Goal: Task Accomplishment & Management: Manage account settings

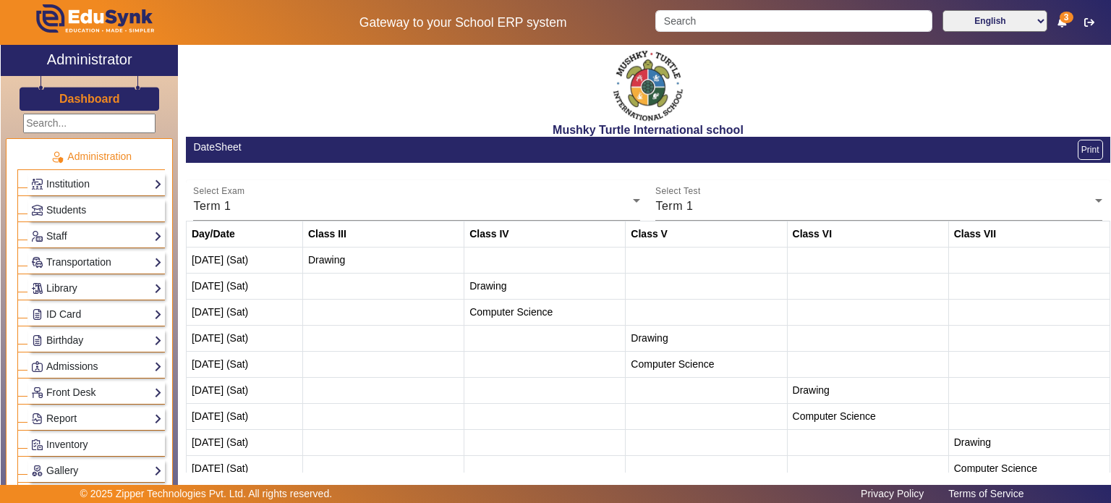
click at [498, 280] on span "Drawing" at bounding box center [487, 286] width 37 height 12
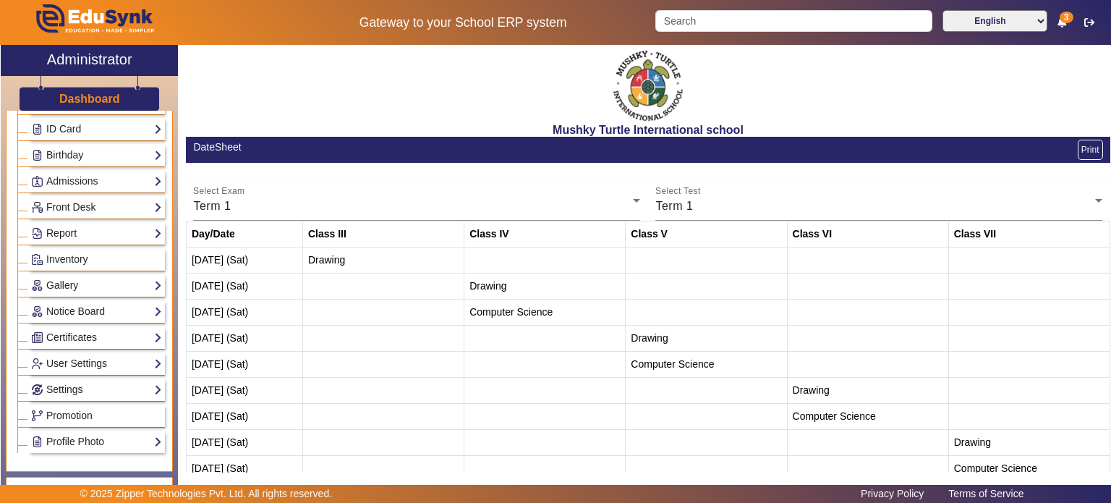
scroll to position [191, 0]
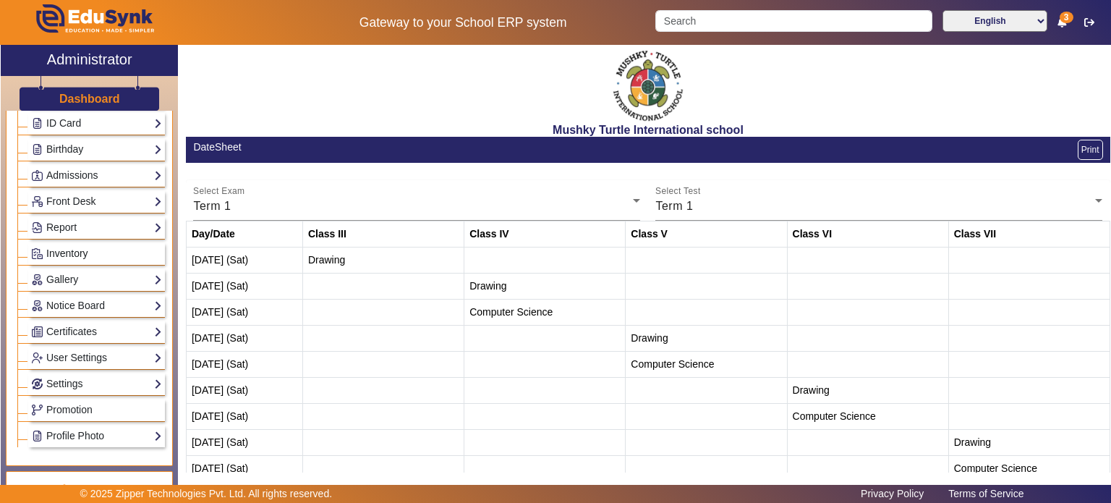
click at [87, 255] on span "Inventory" at bounding box center [67, 253] width 42 height 12
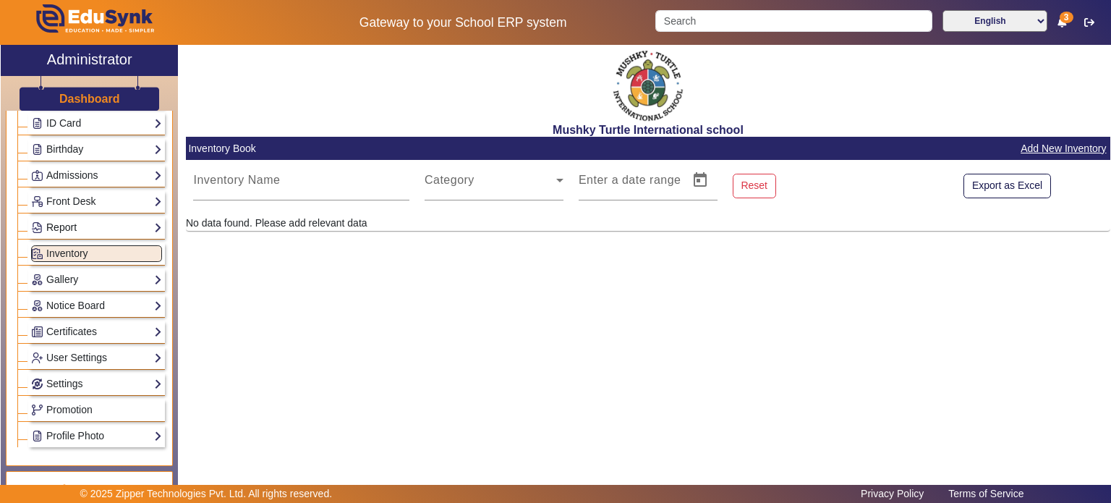
click at [130, 223] on link "Report" at bounding box center [96, 227] width 131 height 17
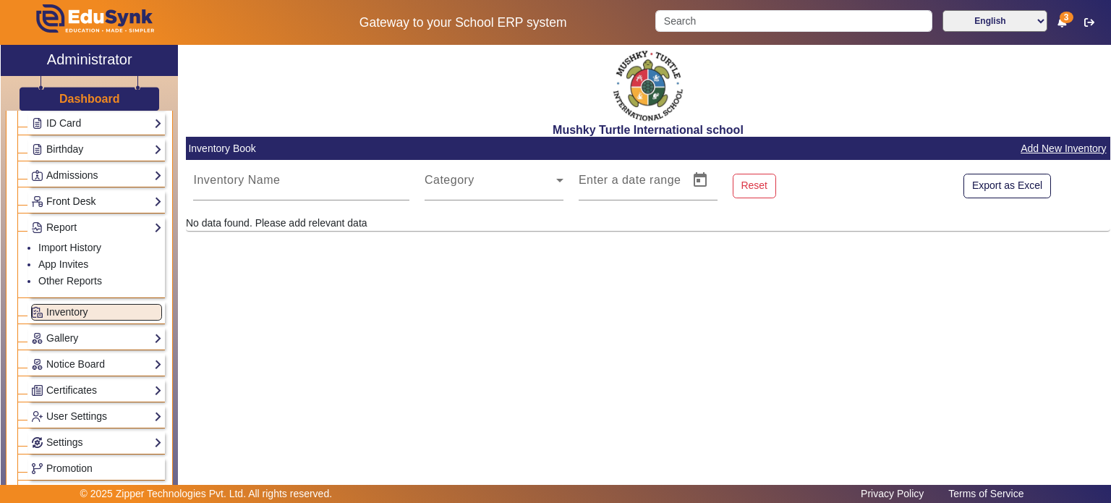
click at [120, 199] on link "Front Desk" at bounding box center [96, 201] width 131 height 17
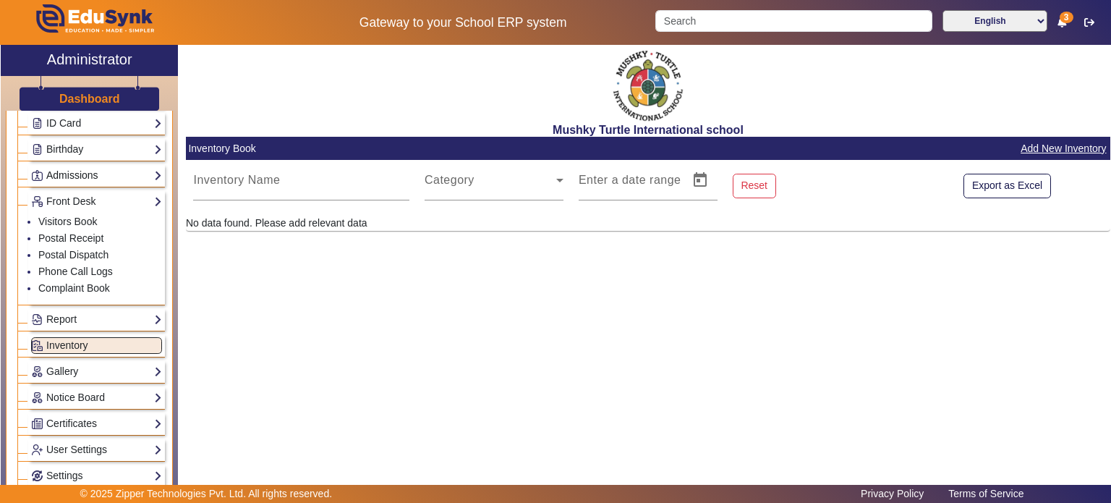
click at [114, 169] on link "Admissions" at bounding box center [96, 175] width 131 height 17
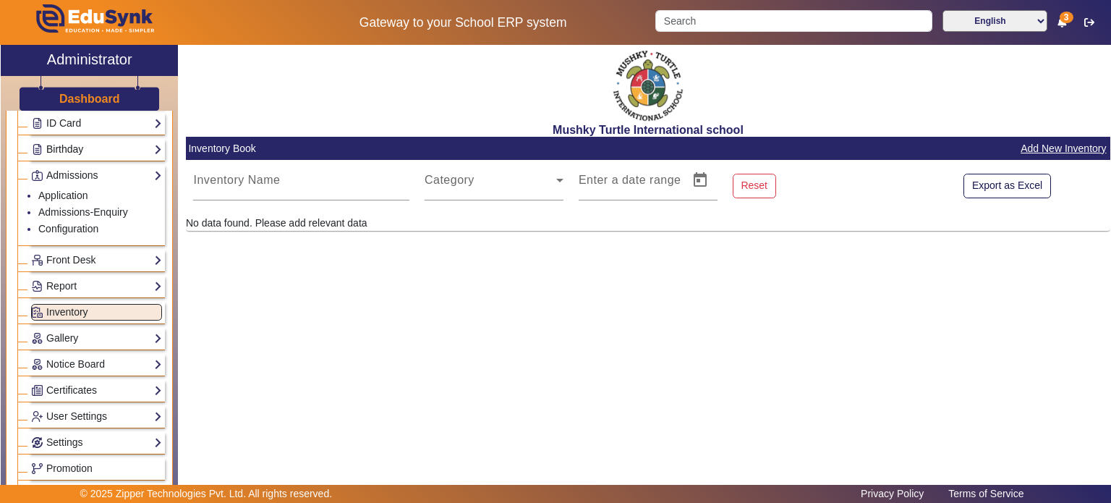
click at [103, 150] on link "Birthday" at bounding box center [96, 149] width 131 height 17
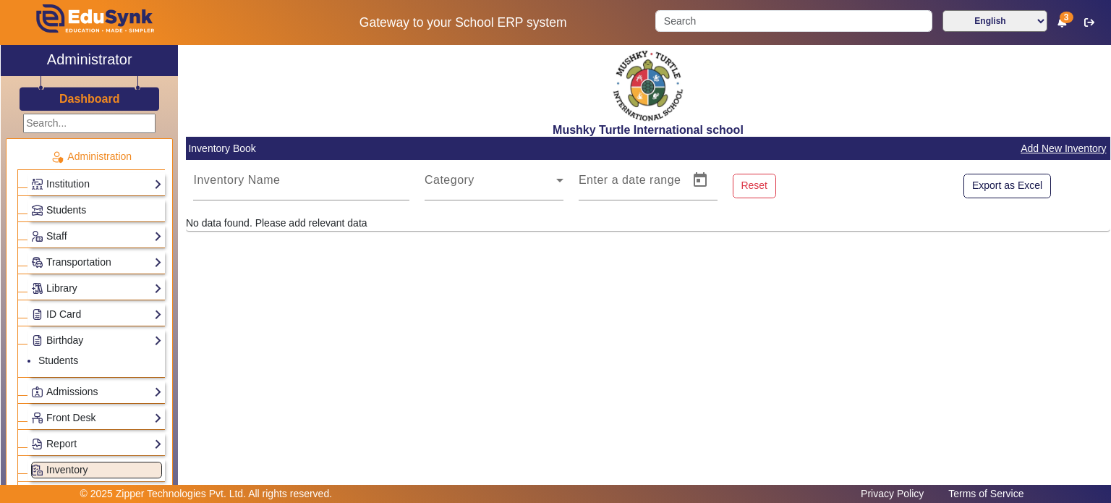
click at [85, 204] on span "Students" at bounding box center [66, 210] width 40 height 12
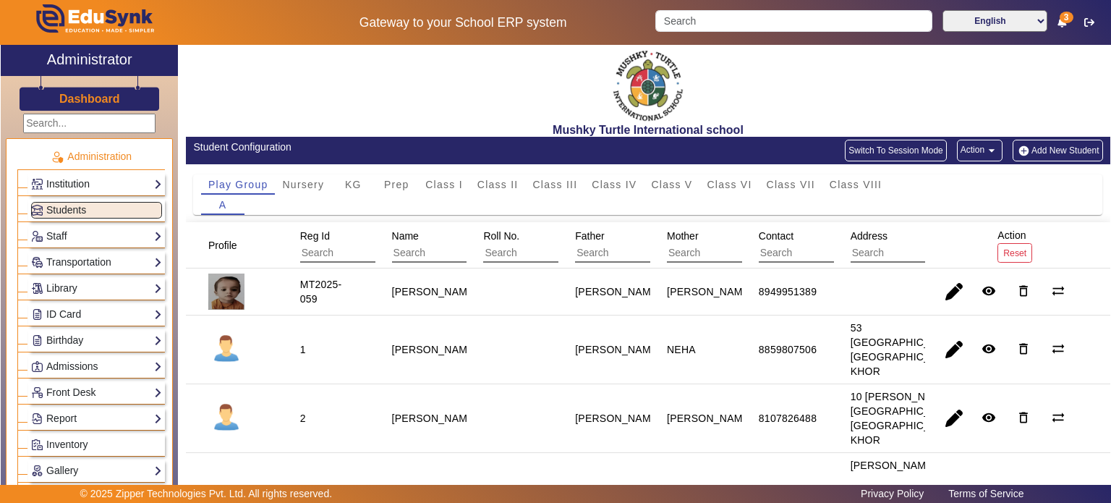
click at [103, 182] on link "Institution" at bounding box center [96, 184] width 131 height 17
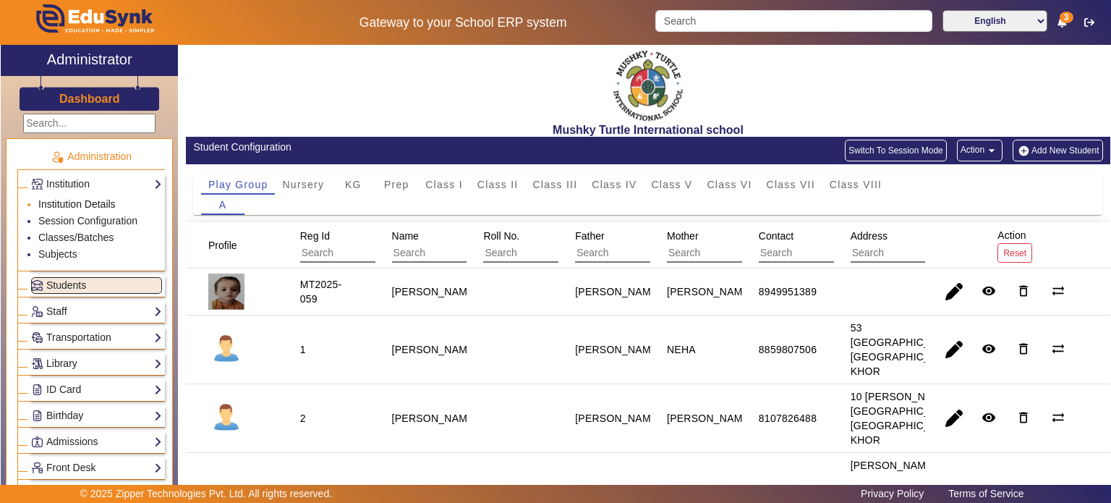
click at [95, 203] on link "Institution Details" at bounding box center [76, 204] width 77 height 12
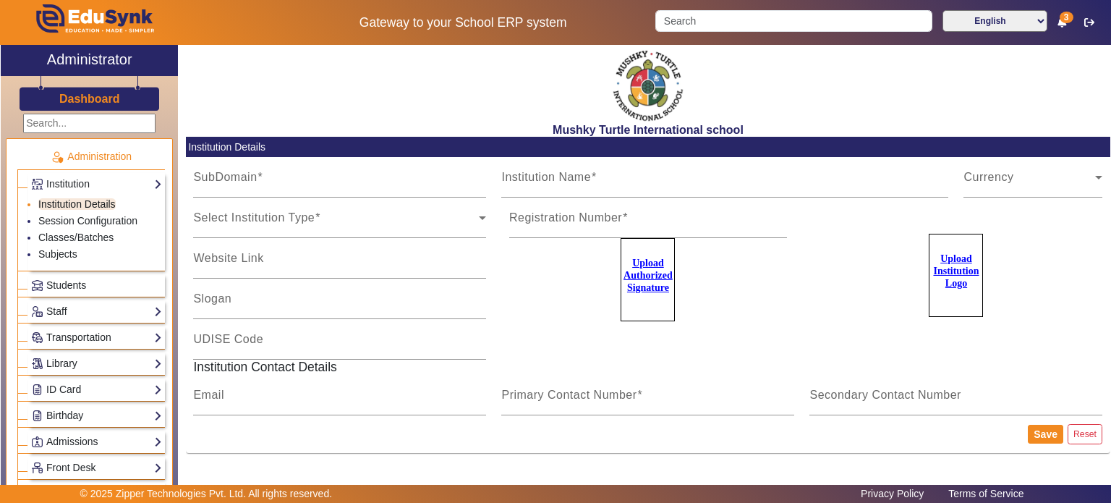
type input "MushkyTurtleJai"
type input "Mushky Turtle International school"
type input "NA"
type input "[EMAIL_ADDRESS][DOMAIN_NAME]"
type input "9950605811"
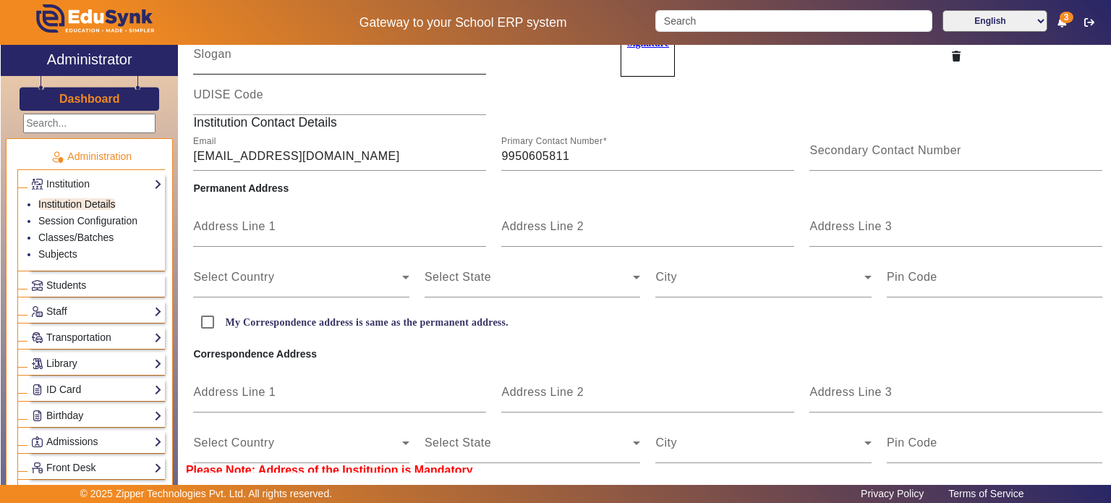
scroll to position [294, 0]
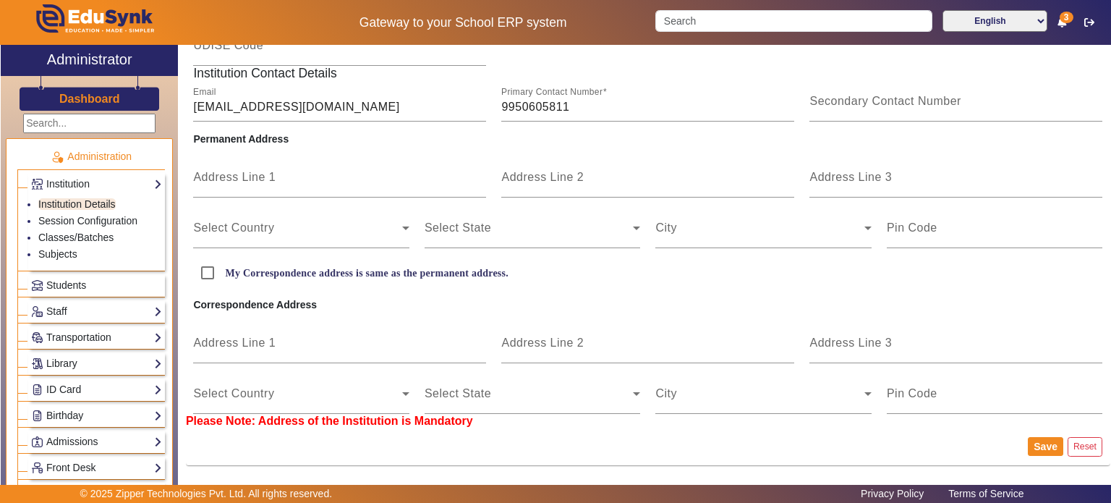
click at [103, 95] on h3 "Dashboard" at bounding box center [89, 99] width 61 height 14
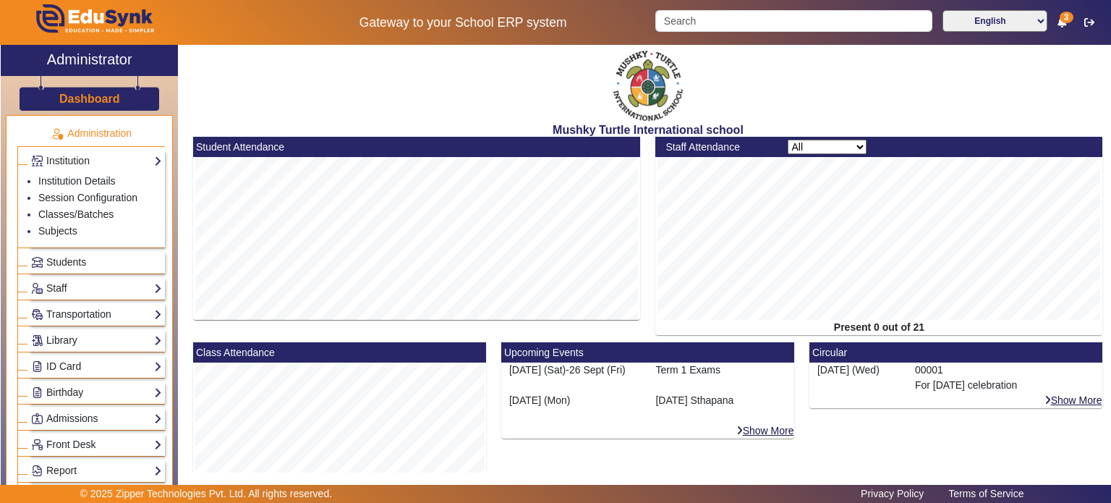
scroll to position [22, 0]
click at [95, 196] on link "Session Configuration" at bounding box center [87, 198] width 99 height 12
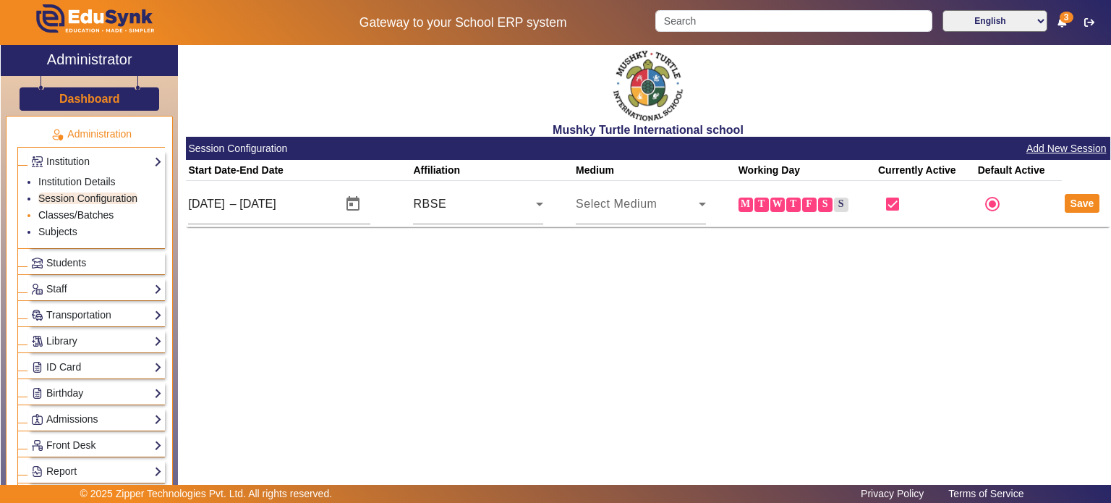
click at [94, 213] on link "Classes/Batches" at bounding box center [75, 215] width 75 height 12
